Goal: Find specific page/section: Find specific page/section

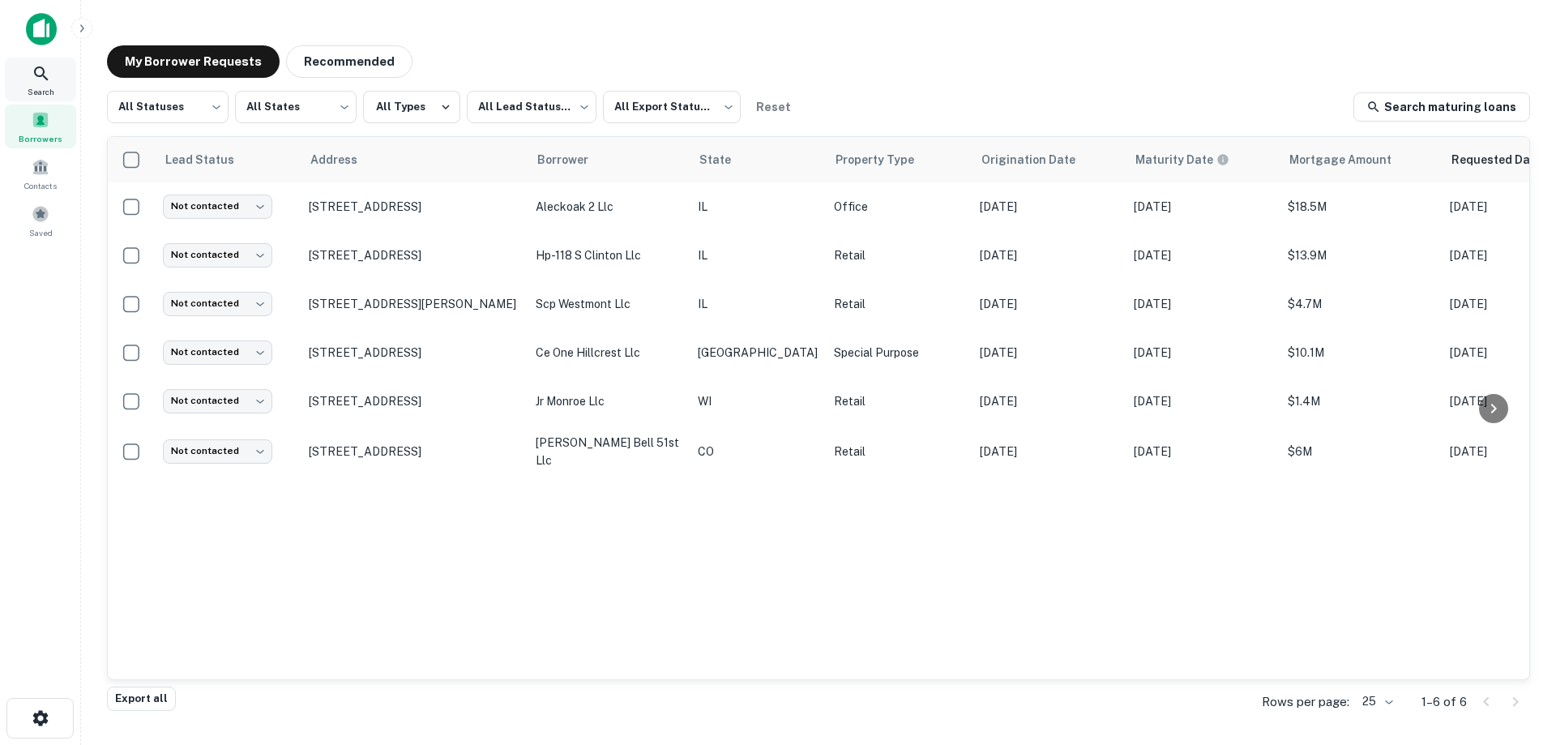
click at [47, 73] on icon at bounding box center [41, 73] width 19 height 19
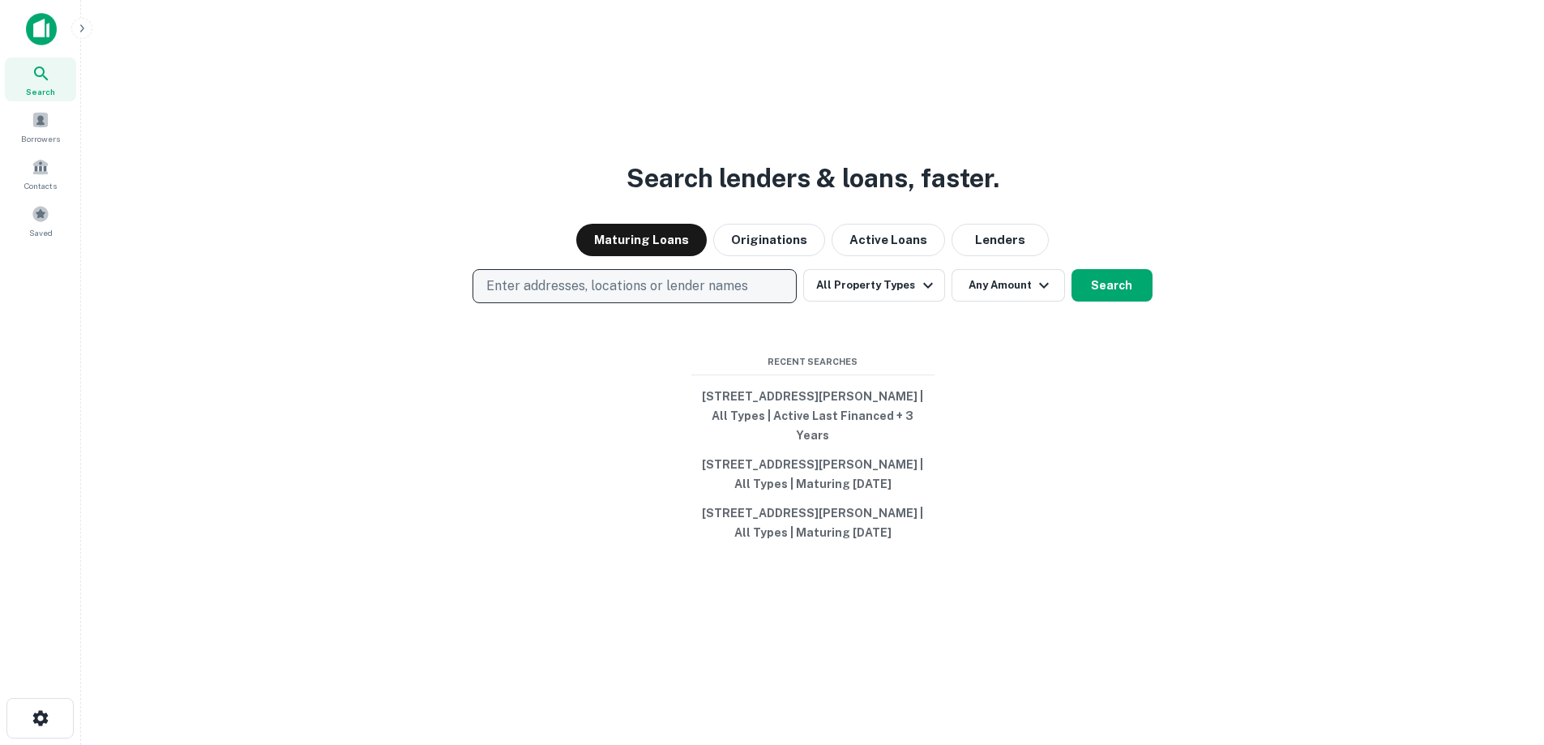
click at [565, 286] on p "Enter addresses, locations or lender names" at bounding box center [617, 285] width 262 height 19
type input "**********"
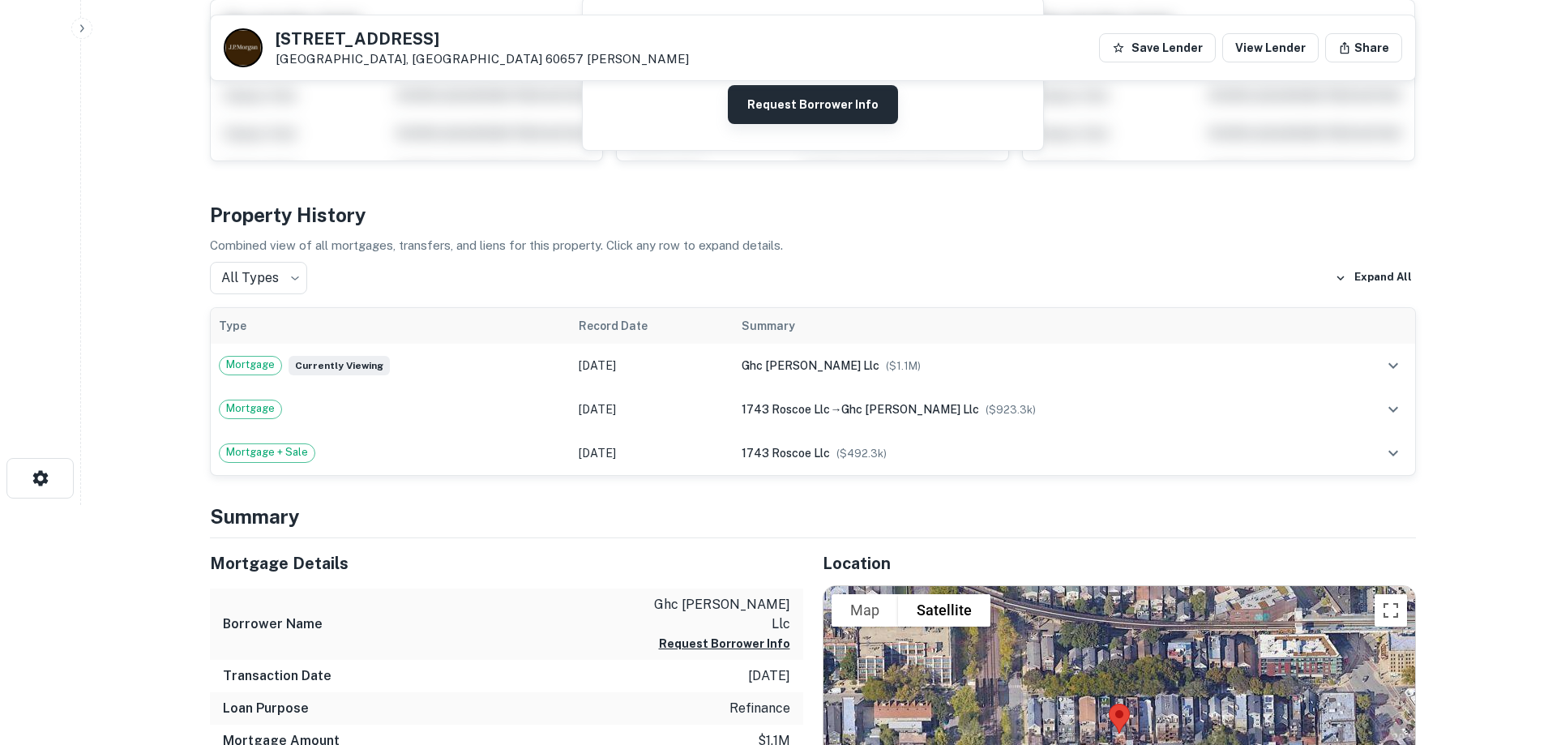
scroll to position [243, 0]
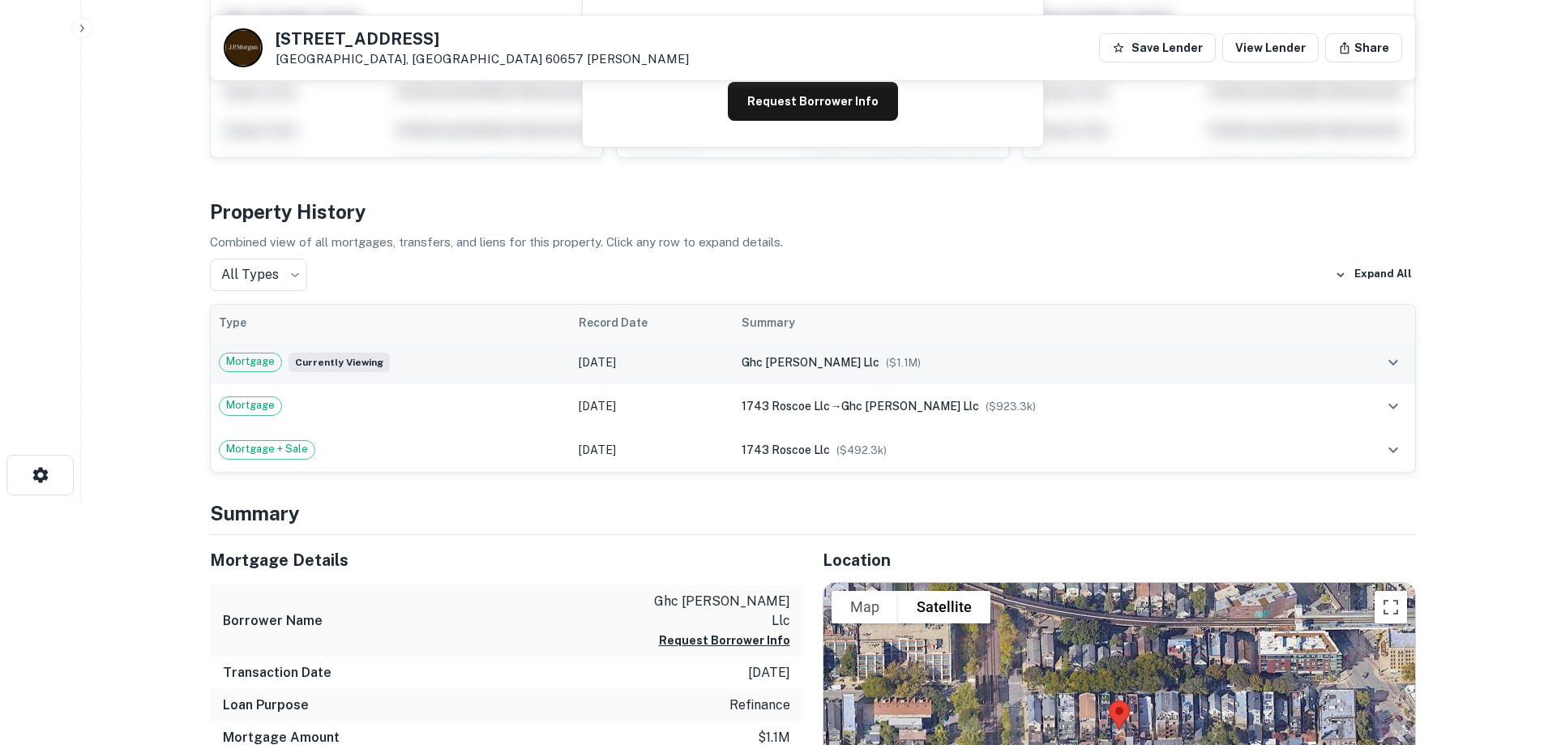
click at [259, 365] on span "Mortgage" at bounding box center [251, 361] width 62 height 16
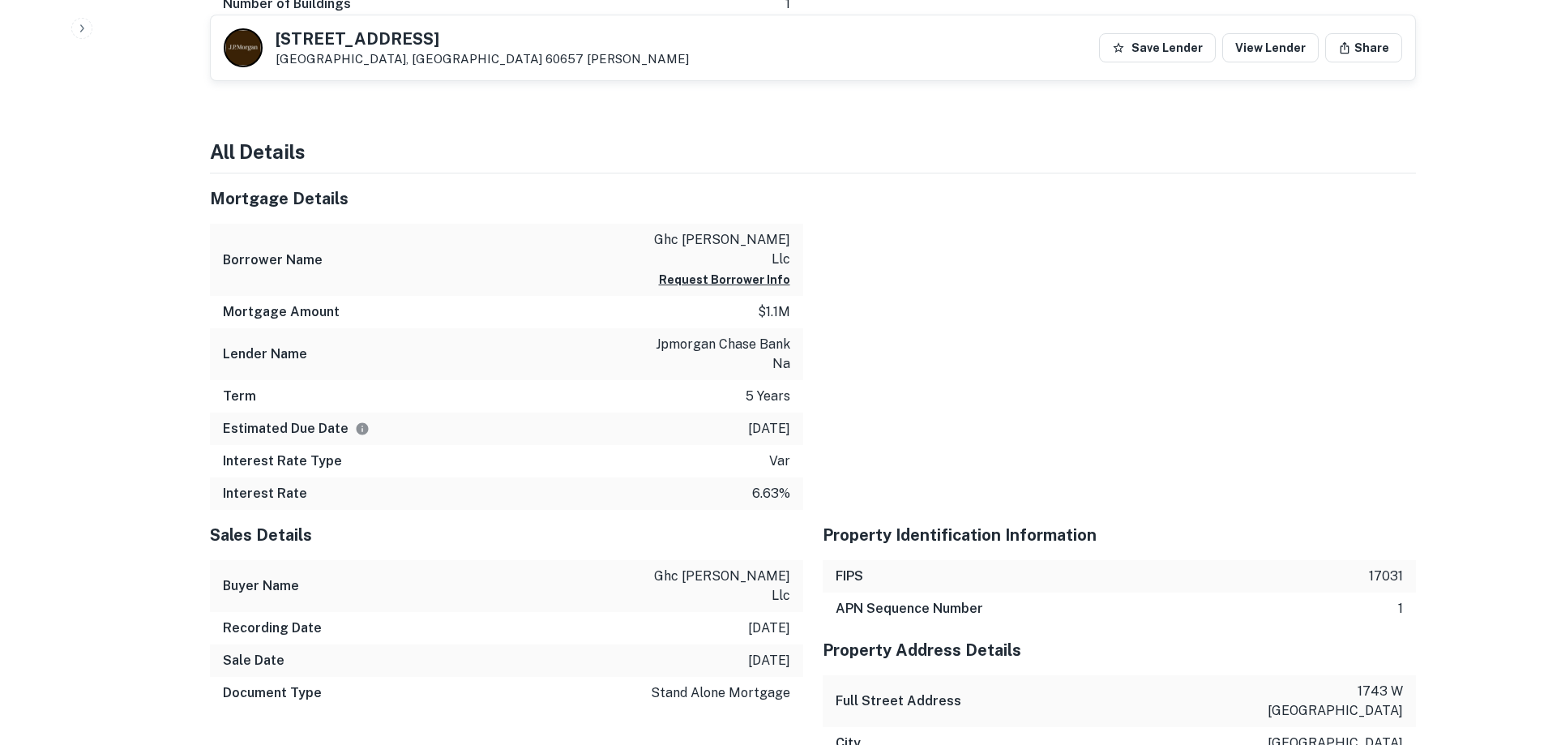
scroll to position [1378, 0]
